Goal: Information Seeking & Learning: Learn about a topic

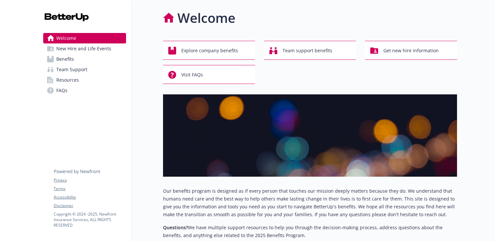
click at [95, 62] on link "Benefits" at bounding box center [84, 59] width 83 height 10
